Goal: Navigation & Orientation: Find specific page/section

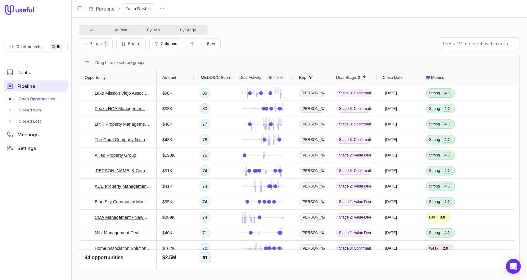
click at [23, 86] on span "Pipeline" at bounding box center [26, 86] width 18 height 5
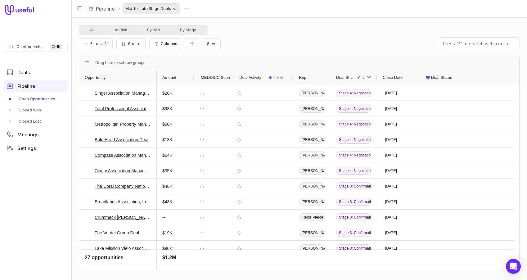
click at [171, 9] on html "Quick search... Ctrl K Deals Pipeline Open Opportunities Closed Won Closed Lost…" at bounding box center [263, 140] width 527 height 280
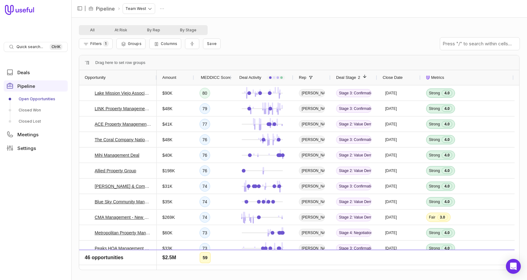
click at [393, 76] on span "Close Date" at bounding box center [393, 77] width 20 height 7
